Goal: Navigation & Orientation: Find specific page/section

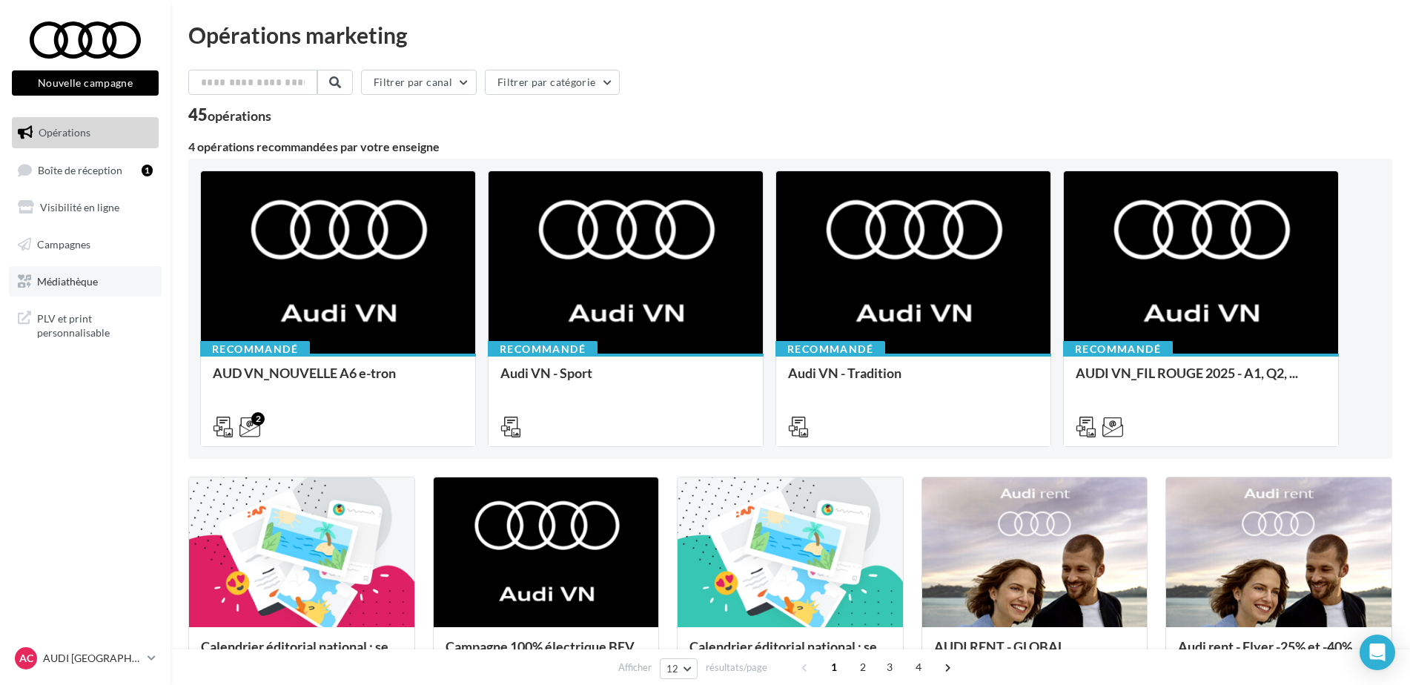
click at [91, 278] on span "Médiathèque" at bounding box center [67, 280] width 61 height 13
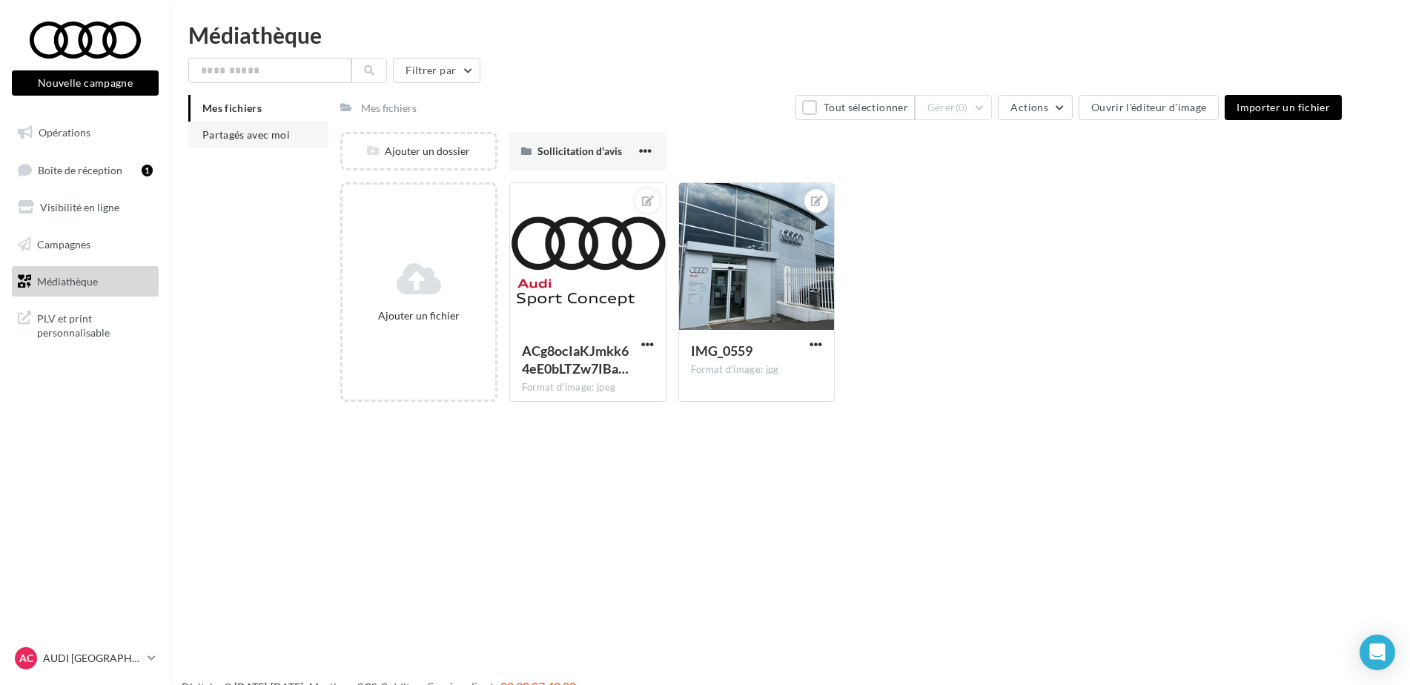
click at [284, 135] on span "Partagés avec moi" at bounding box center [246, 134] width 88 height 13
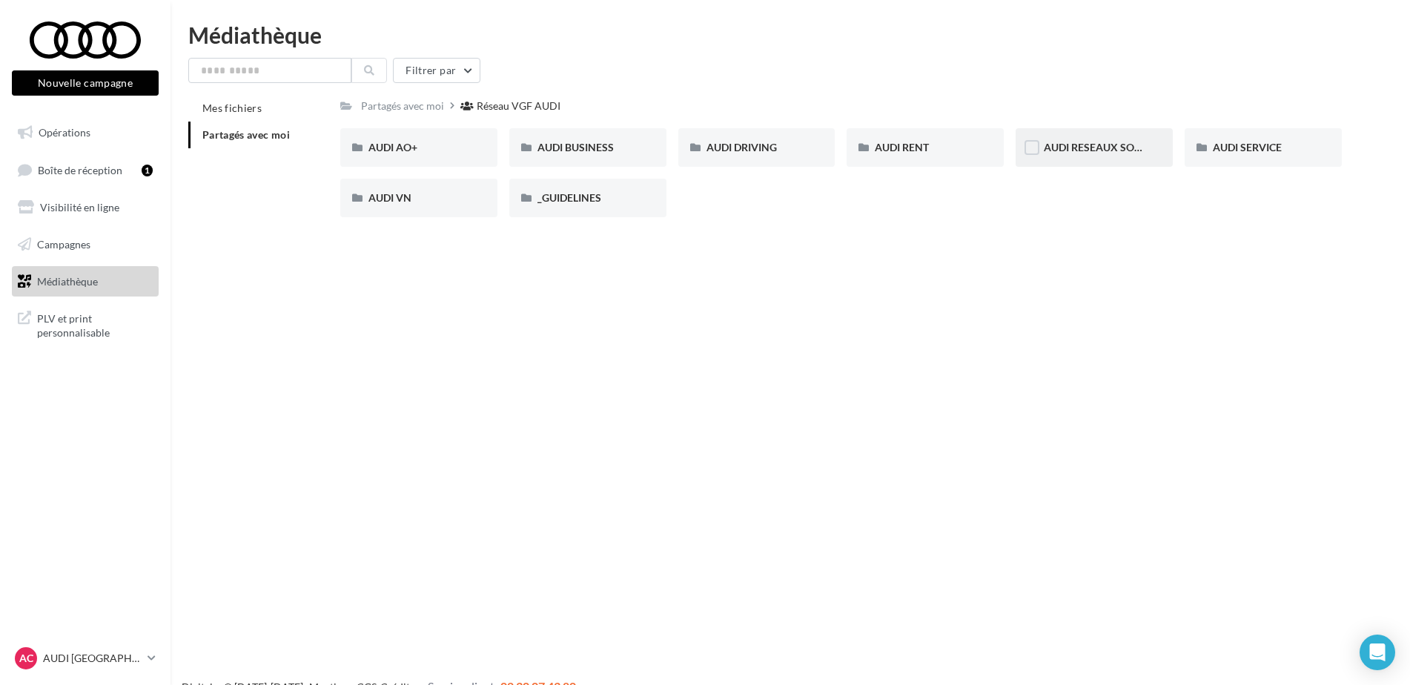
click at [1051, 157] on div "AUDI RESEAUX SOCIAUX" at bounding box center [1094, 147] width 157 height 39
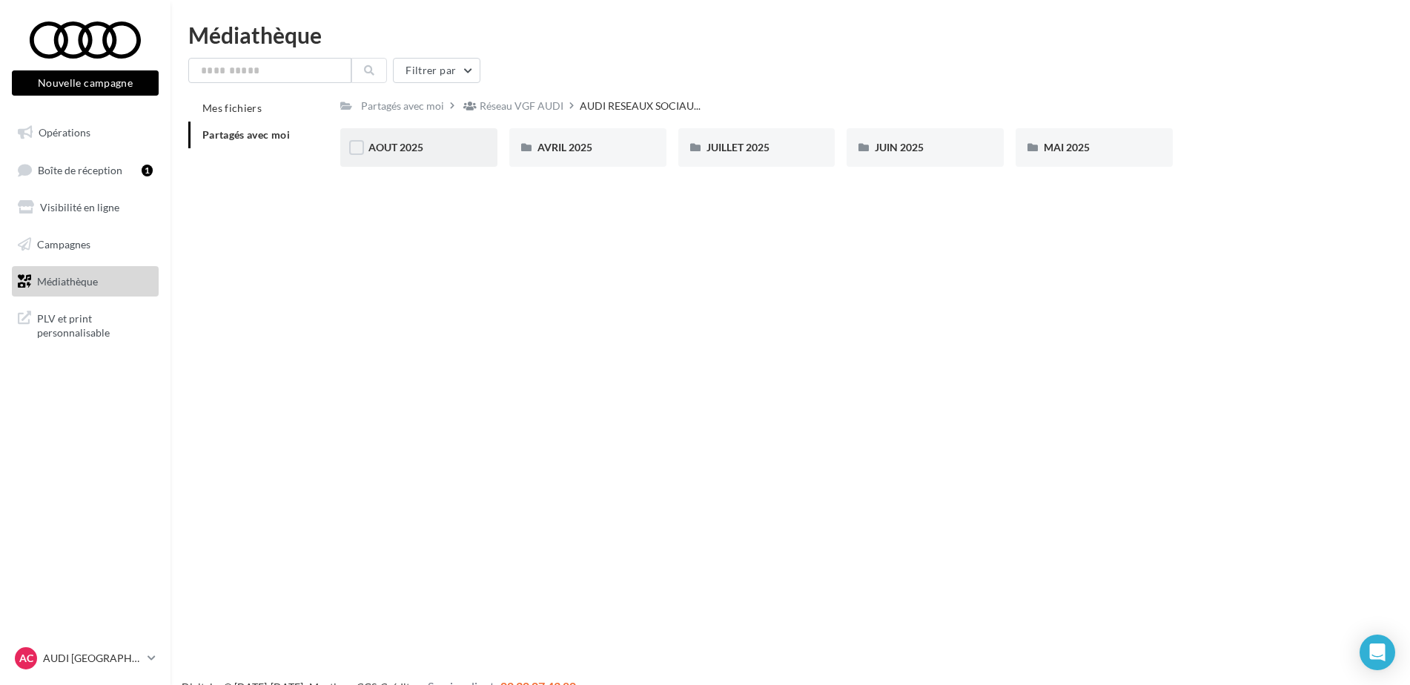
click at [460, 162] on div "AOUT 2025" at bounding box center [418, 147] width 157 height 39
